Goal: Task Accomplishment & Management: Manage account settings

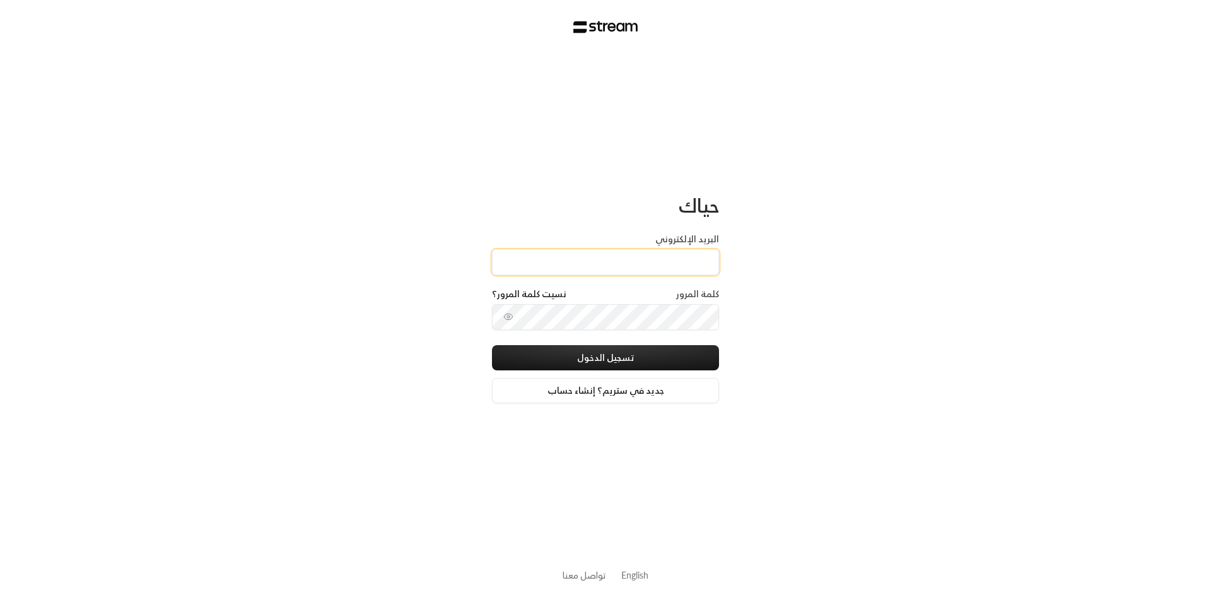
drag, startPoint x: 0, startPoint y: 0, endPoint x: 612, endPoint y: 254, distance: 662.4
click at [612, 254] on input "البريد الإلكتروني" at bounding box center [605, 262] width 227 height 26
type input "[EMAIL_ADDRESS][DOMAIN_NAME]"
click at [632, 360] on button "تسجيل الدخول" at bounding box center [605, 357] width 227 height 25
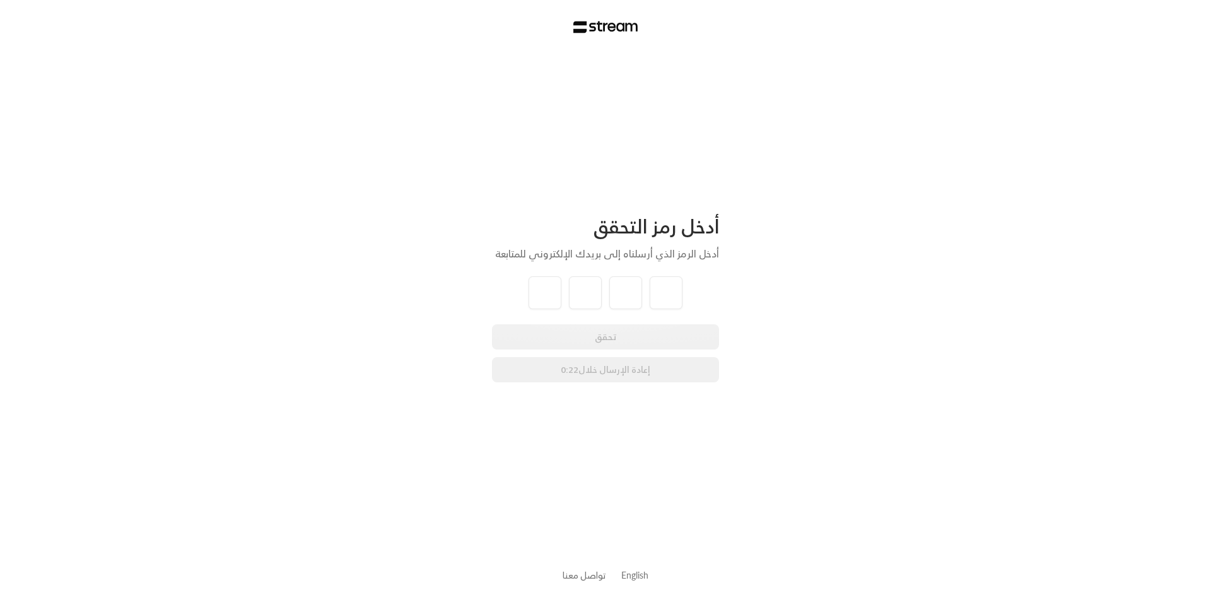
click at [625, 342] on div "تحقق إعادة الإرسال خلال 0:22" at bounding box center [605, 353] width 227 height 58
click at [603, 374] on button "إعادة الإرسال" at bounding box center [605, 369] width 227 height 25
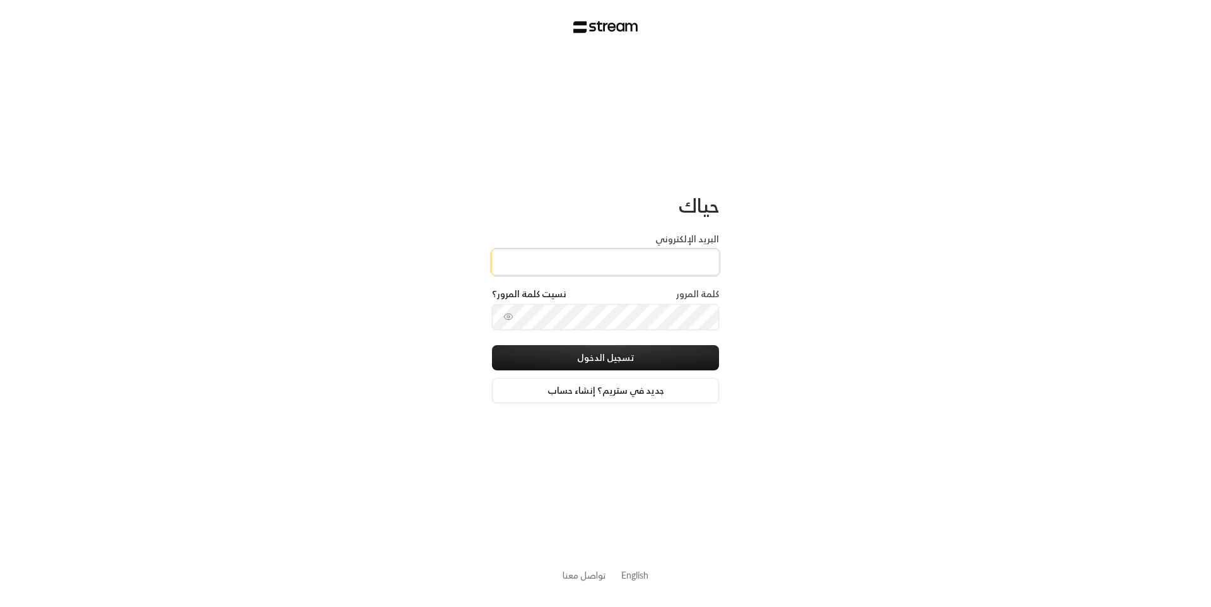
click at [666, 261] on input "البريد الإلكتروني" at bounding box center [605, 262] width 227 height 26
type input "[EMAIL_ADDRESS][DOMAIN_NAME]"
click at [624, 355] on button "تسجيل الدخول" at bounding box center [605, 357] width 227 height 25
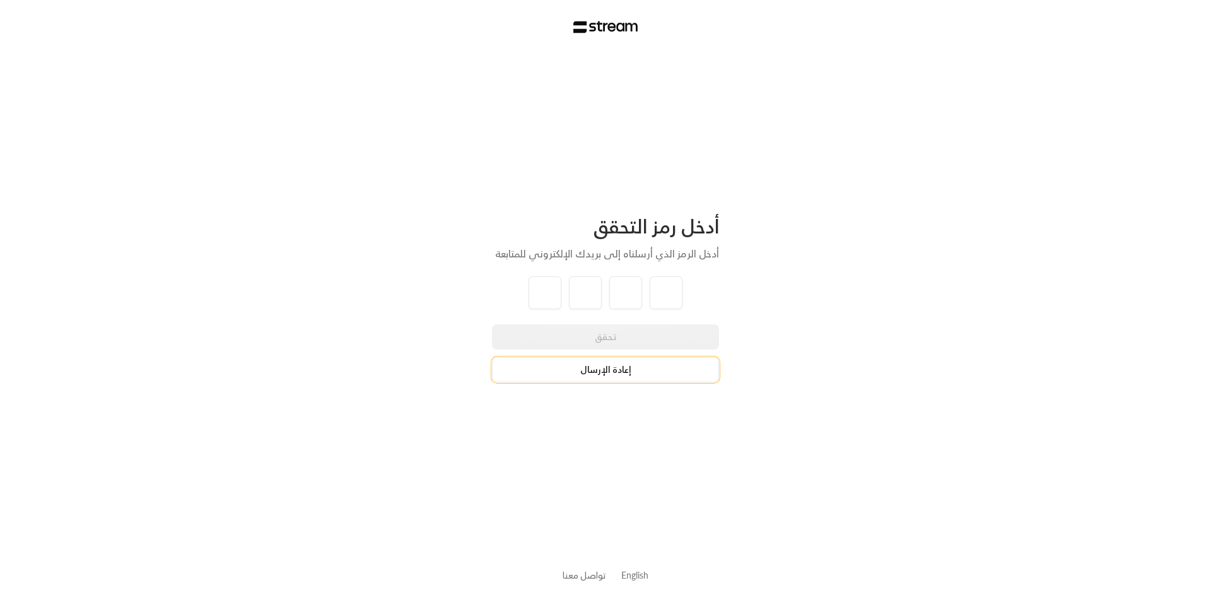
click at [653, 371] on button "إعادة الإرسال" at bounding box center [605, 369] width 227 height 25
